Goal: Task Accomplishment & Management: Manage account settings

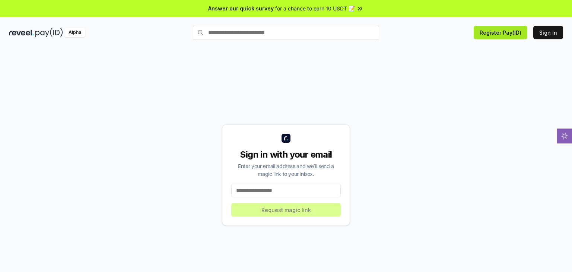
click at [496, 35] on button "Register Pay(ID)" at bounding box center [501, 32] width 54 height 13
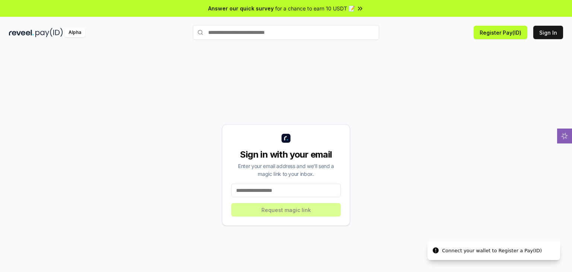
scroll to position [21, 0]
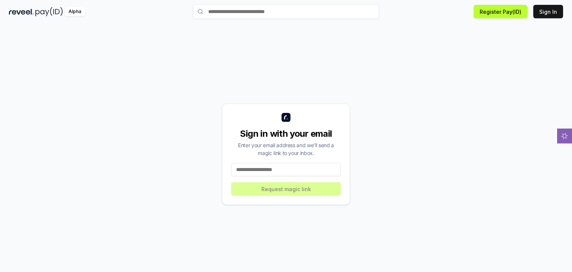
click at [281, 184] on div "Sign in with your email Enter your email address and we’ll send a magic link to…" at bounding box center [286, 154] width 128 height 101
click at [281, 171] on input at bounding box center [286, 169] width 110 height 13
type input "*"
click at [550, 13] on button "Sign In" at bounding box center [549, 11] width 30 height 13
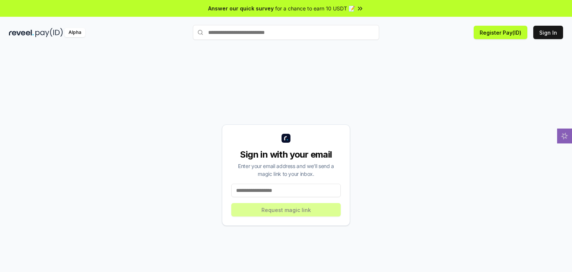
click at [298, 189] on input at bounding box center [286, 190] width 110 height 13
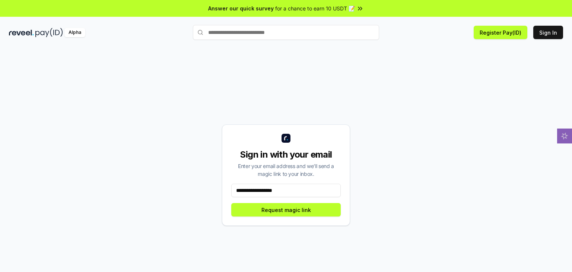
type input "**********"
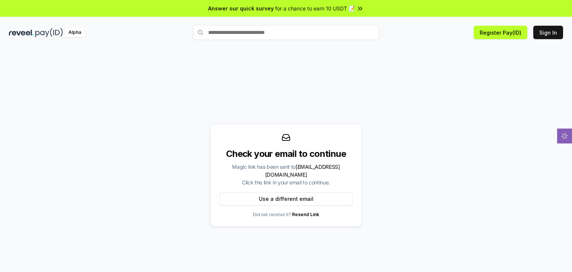
click at [306, 212] on link "Resend Link" at bounding box center [305, 215] width 27 height 6
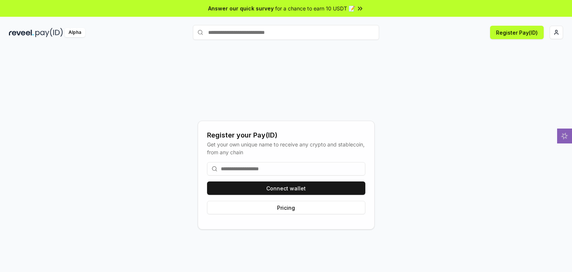
click at [311, 164] on input at bounding box center [286, 168] width 158 height 13
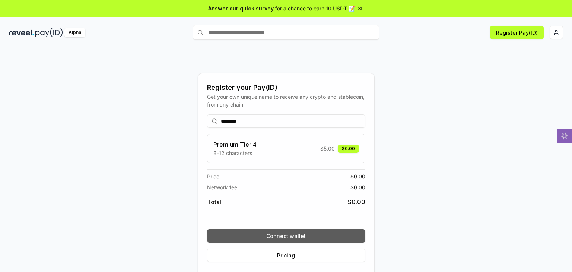
type input "********"
click at [294, 234] on button "Connect wallet" at bounding box center [286, 235] width 158 height 13
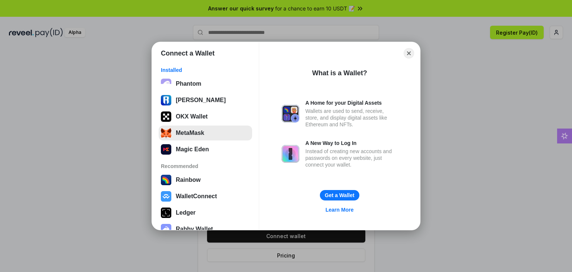
click at [206, 136] on button "MetaMask" at bounding box center [206, 133] width 94 height 15
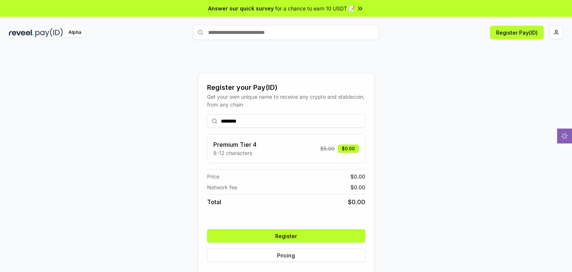
click at [301, 231] on button "Register" at bounding box center [286, 235] width 158 height 13
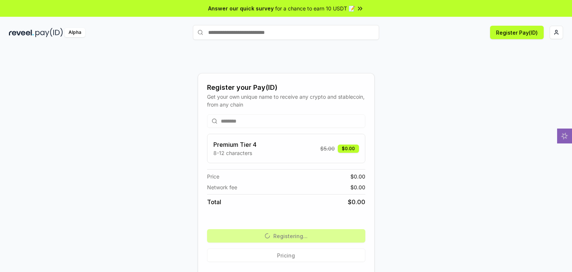
scroll to position [21, 0]
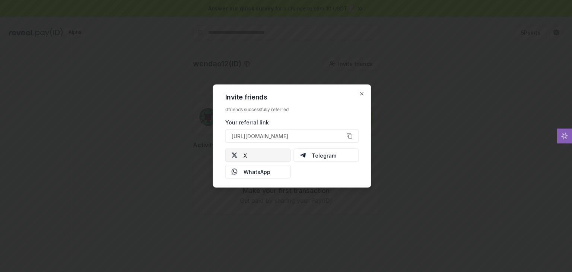
click at [264, 154] on button "X" at bounding box center [258, 155] width 66 height 13
click at [384, 159] on div at bounding box center [286, 136] width 572 height 272
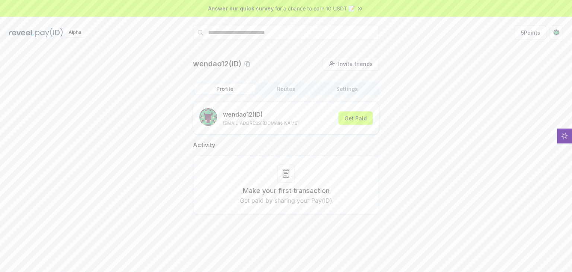
click at [287, 91] on button "Routes" at bounding box center [286, 89] width 61 height 10
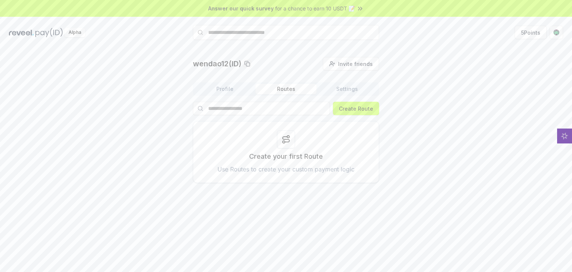
click at [325, 86] on button "Settings" at bounding box center [347, 89] width 61 height 10
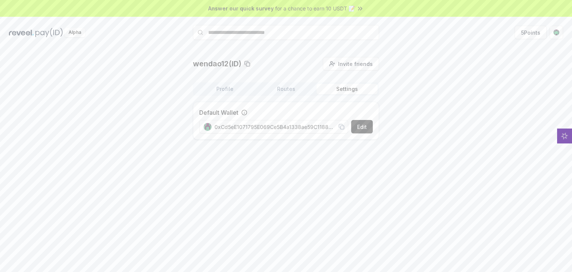
click at [341, 89] on button "Settings" at bounding box center [347, 89] width 61 height 10
click at [240, 89] on button "Profile" at bounding box center [224, 89] width 61 height 10
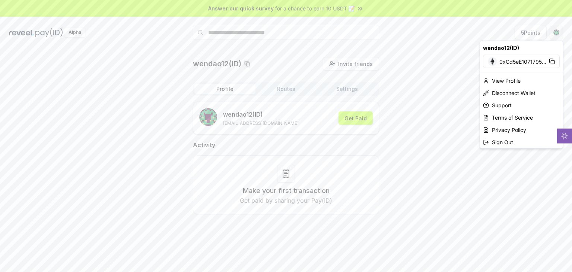
click at [554, 32] on html "Answer our quick survey for a chance to earn 10 USDT 📝 Alpha 5 Points wendao12(…" at bounding box center [286, 136] width 572 height 272
click at [430, 67] on html "Answer our quick survey for a chance to earn 10 USDT 📝 Alpha 5 Points wendao12(…" at bounding box center [286, 136] width 572 height 272
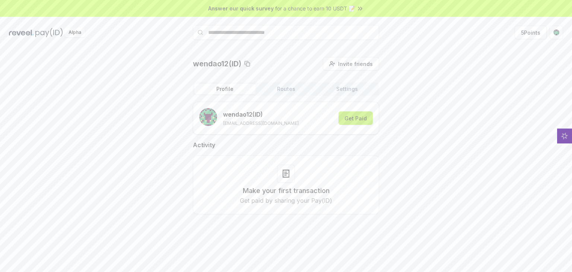
click at [353, 113] on button "Get Paid" at bounding box center [356, 117] width 34 height 13
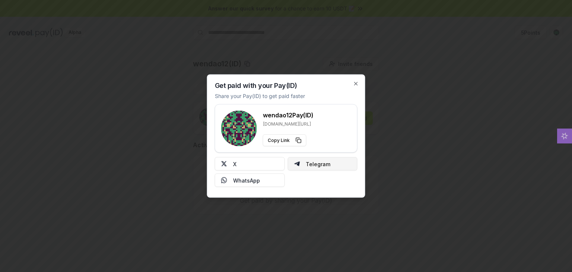
click at [313, 161] on button "Telegram" at bounding box center [323, 163] width 70 height 13
click at [358, 83] on icon "button" at bounding box center [356, 84] width 6 height 6
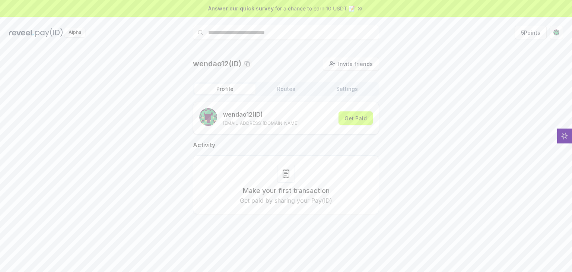
click at [326, 7] on span "for a chance to earn 10 USDT 📝" at bounding box center [315, 8] width 80 height 8
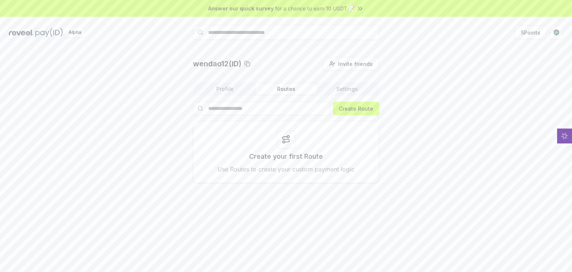
click at [293, 90] on button "Routes" at bounding box center [286, 89] width 61 height 10
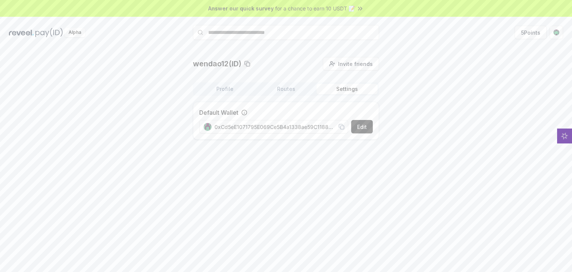
click at [339, 92] on button "Settings" at bounding box center [347, 89] width 61 height 10
click at [234, 90] on button "Profile" at bounding box center [224, 89] width 61 height 10
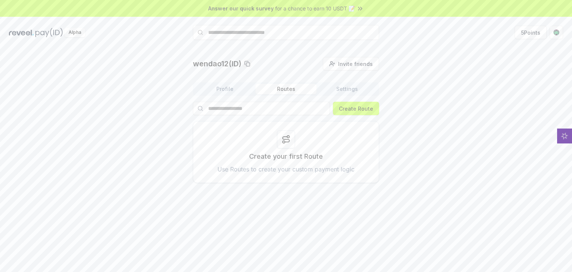
click at [283, 89] on button "Routes" at bounding box center [286, 89] width 61 height 10
click at [353, 108] on button "Create Route" at bounding box center [356, 108] width 46 height 13
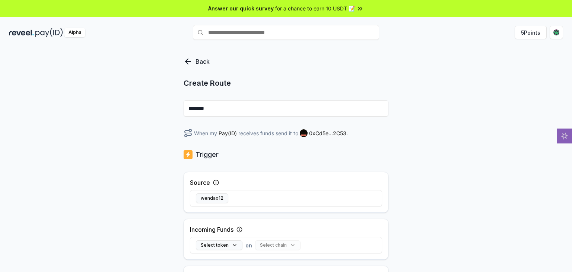
click at [25, 34] on img at bounding box center [21, 32] width 25 height 9
